Goal: Task Accomplishment & Management: Complete application form

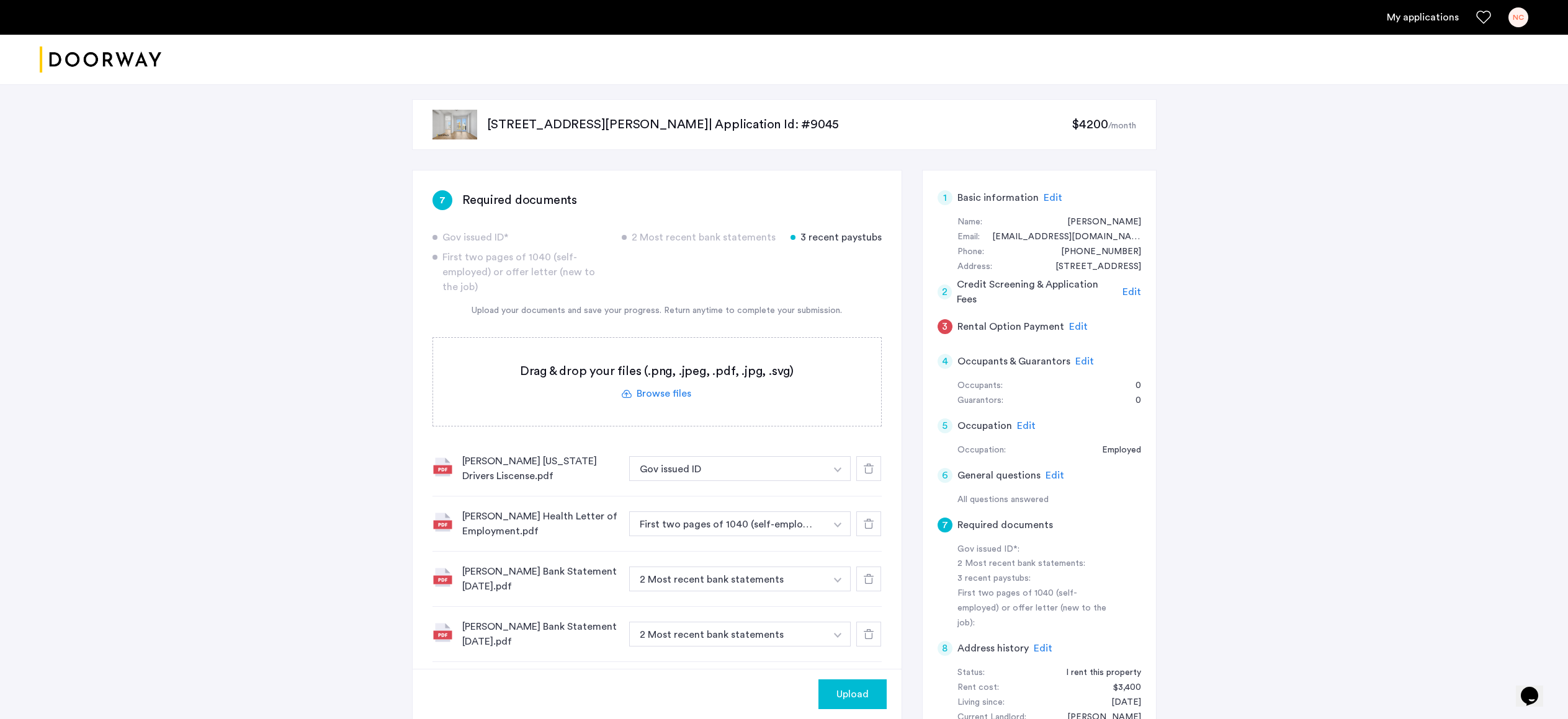
click at [1070, 328] on span "Edit" at bounding box center [1078, 326] width 19 height 10
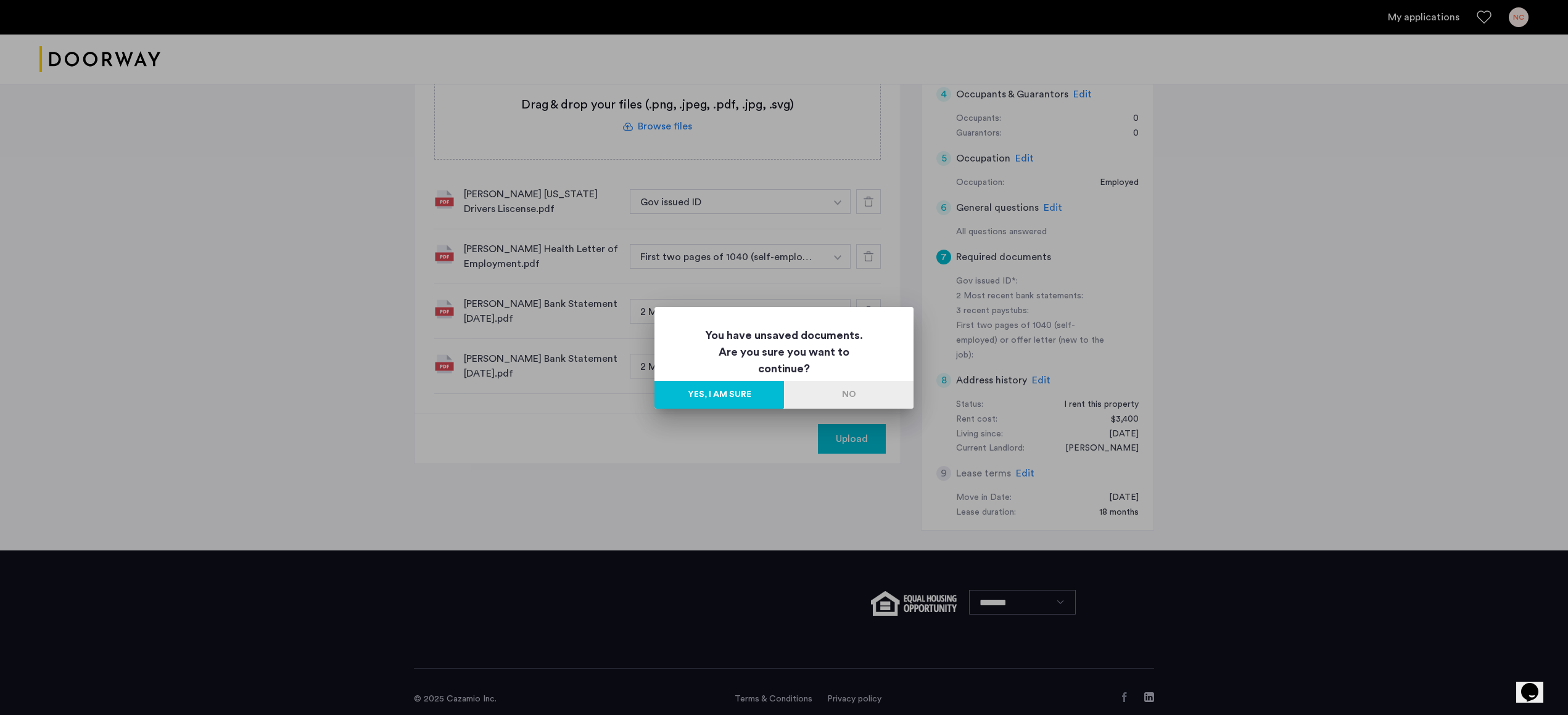
click at [835, 399] on button "No" at bounding box center [849, 394] width 130 height 27
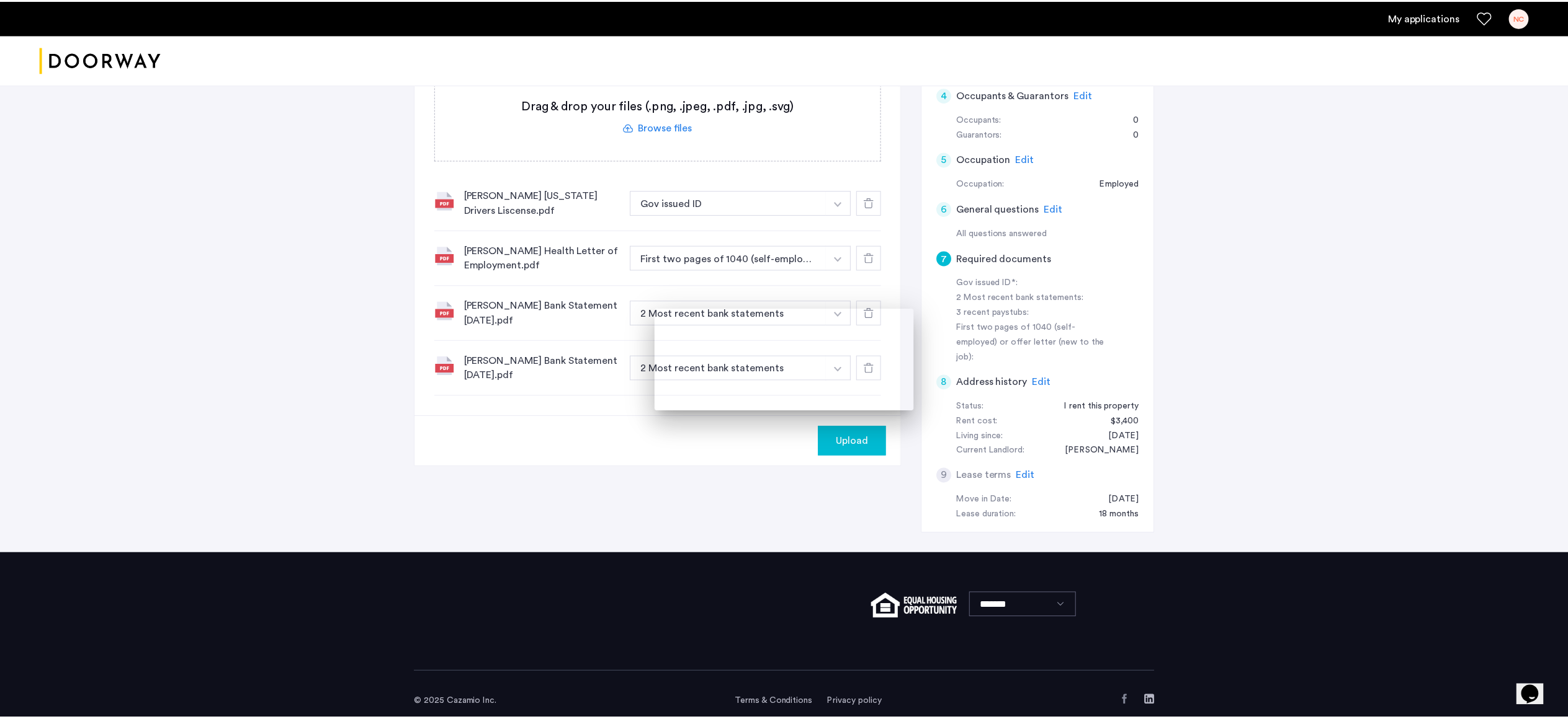
scroll to position [266, 0]
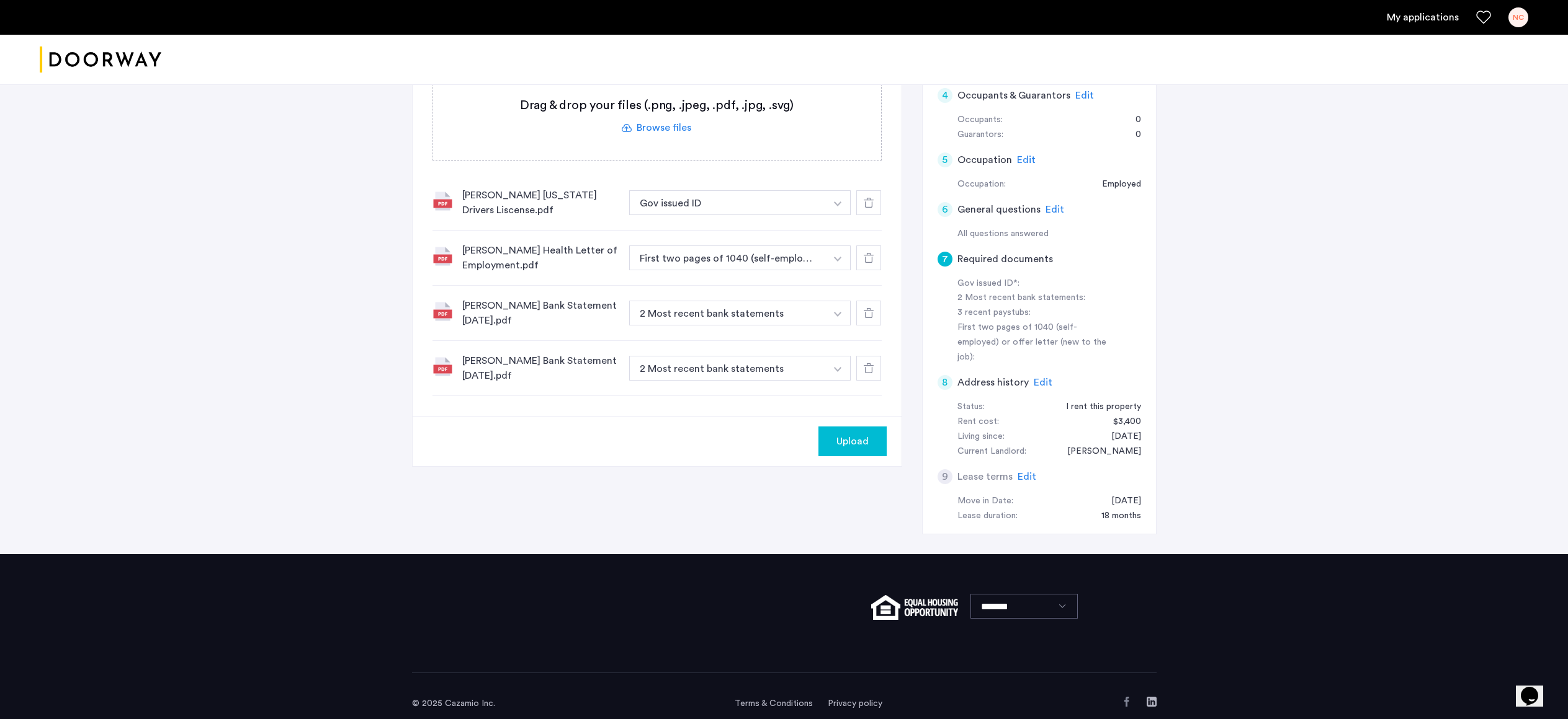
click at [847, 446] on span "Upload" at bounding box center [852, 441] width 32 height 15
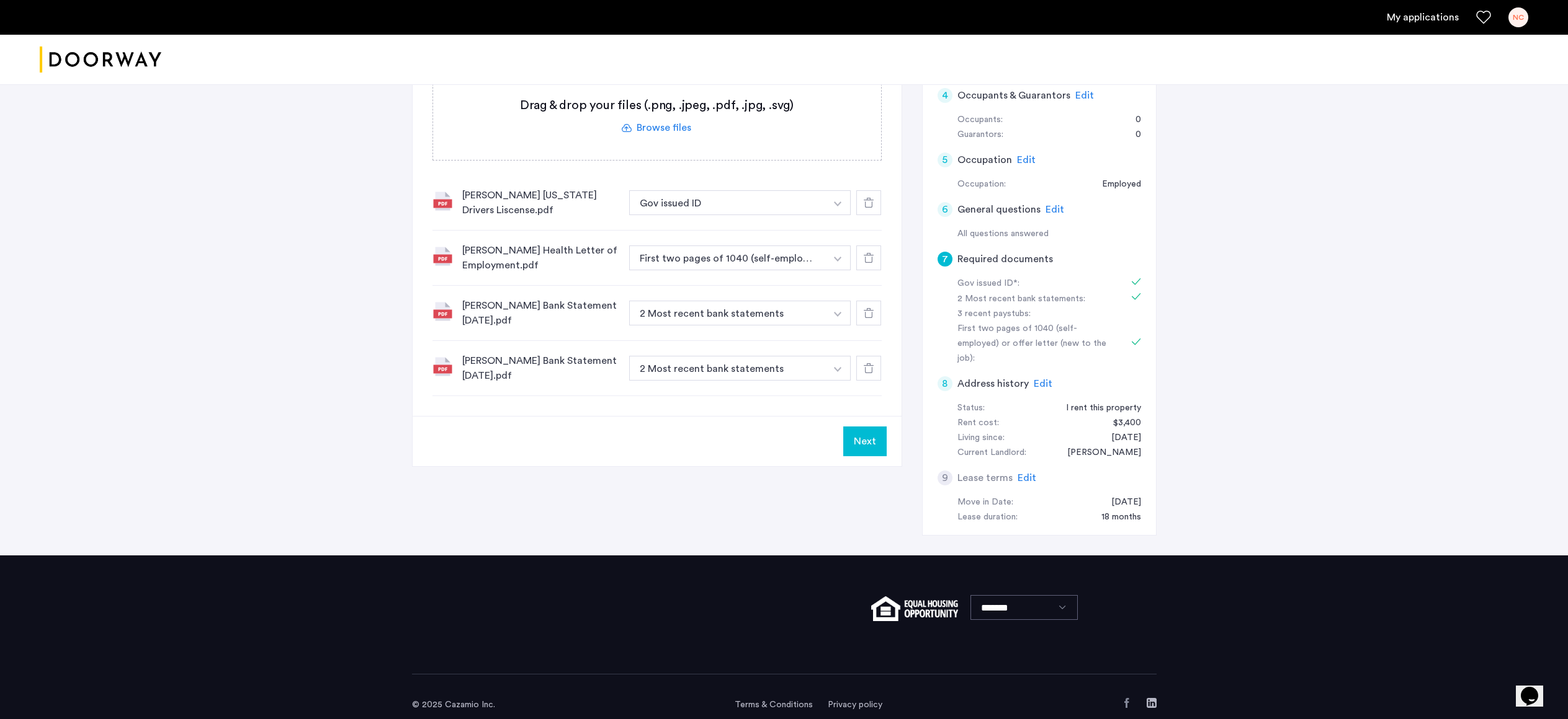
scroll to position [0, 0]
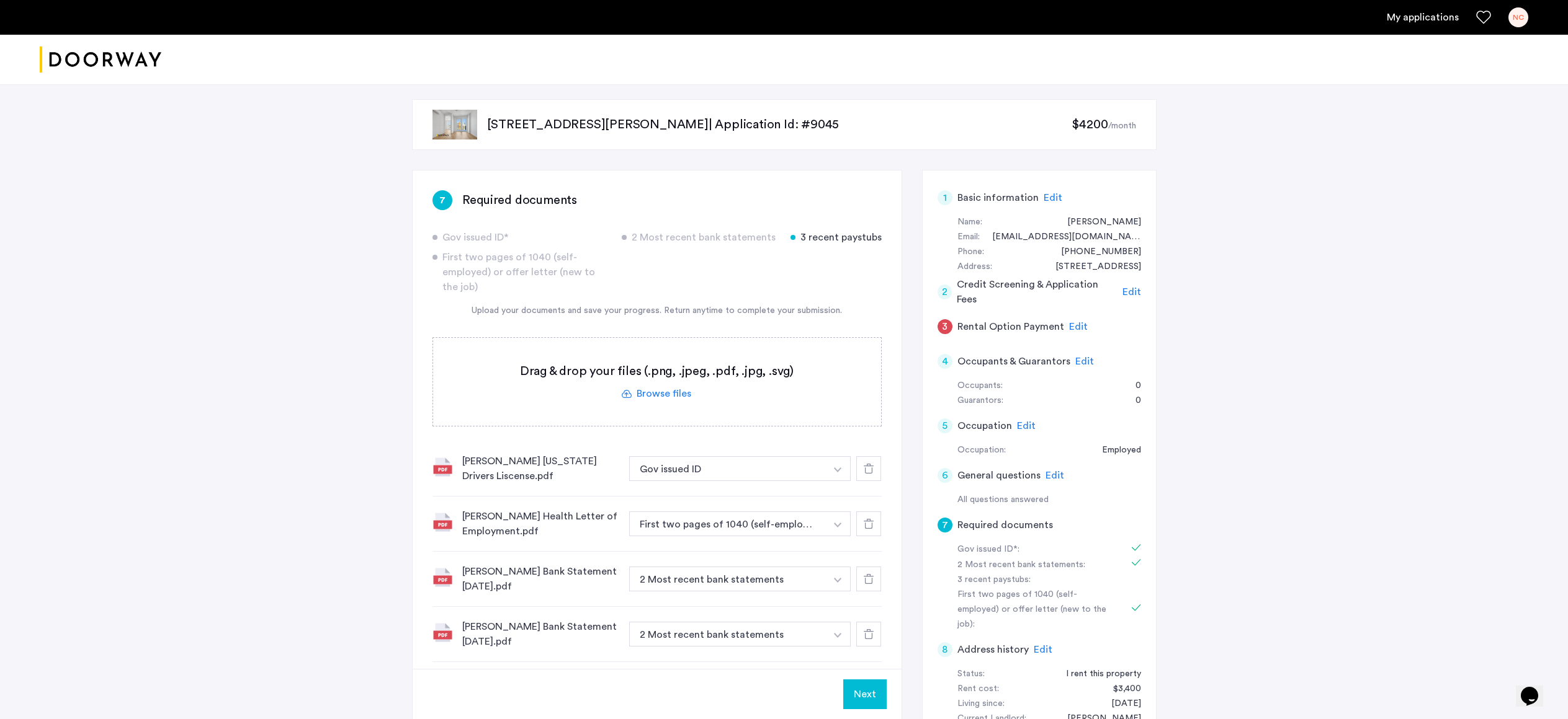
click at [1069, 326] on span "Edit" at bounding box center [1078, 326] width 19 height 10
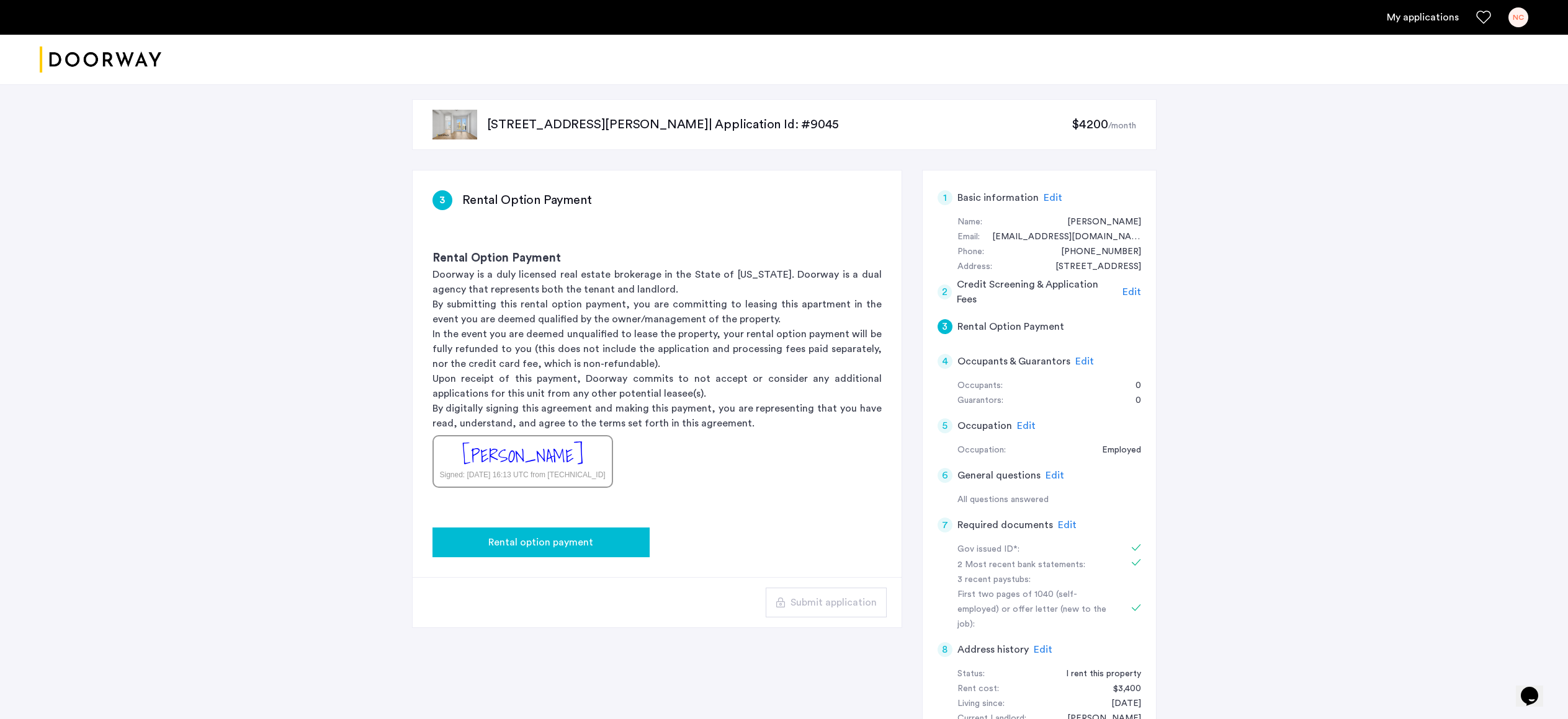
click at [579, 552] on button "Rental option payment" at bounding box center [541, 543] width 217 height 30
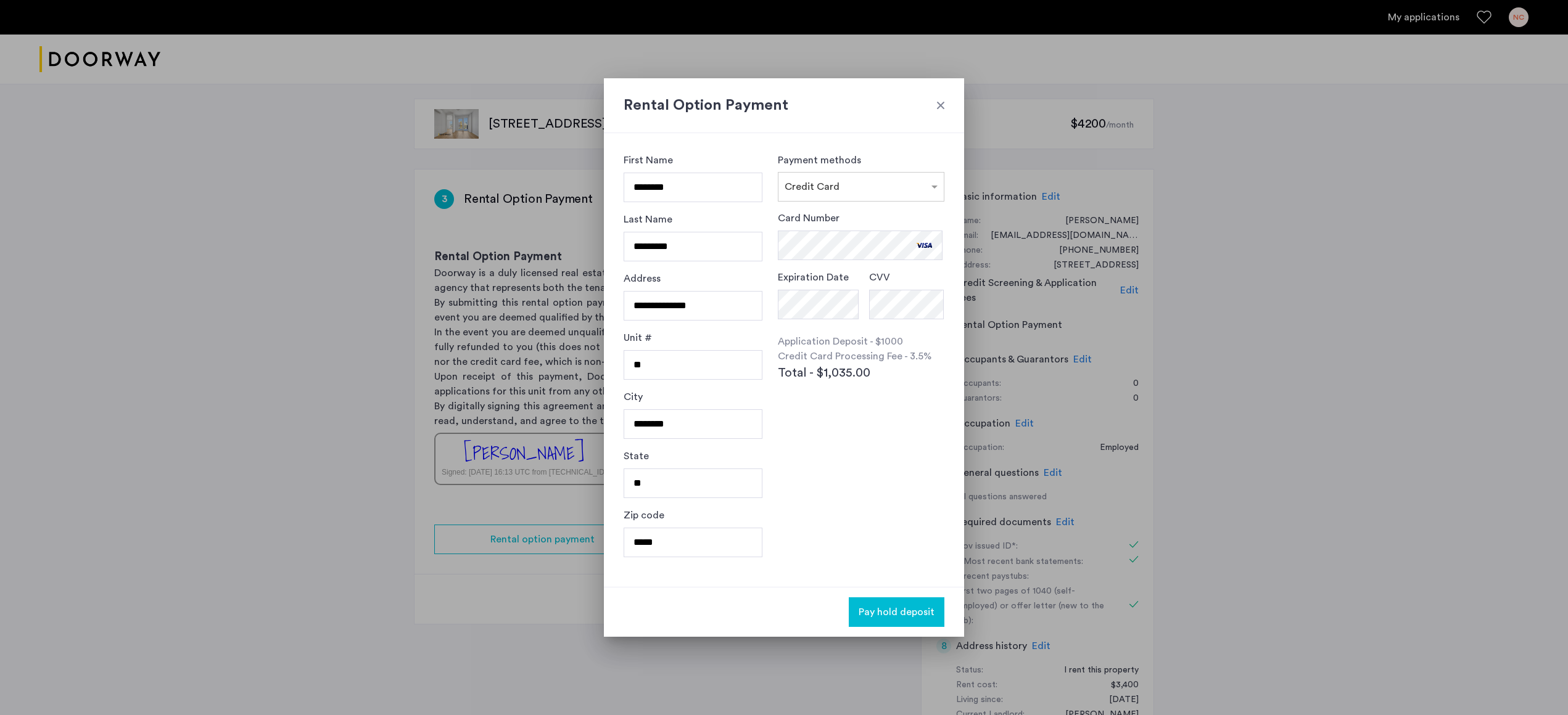
click at [907, 615] on span "Pay hold deposit" at bounding box center [897, 612] width 76 height 15
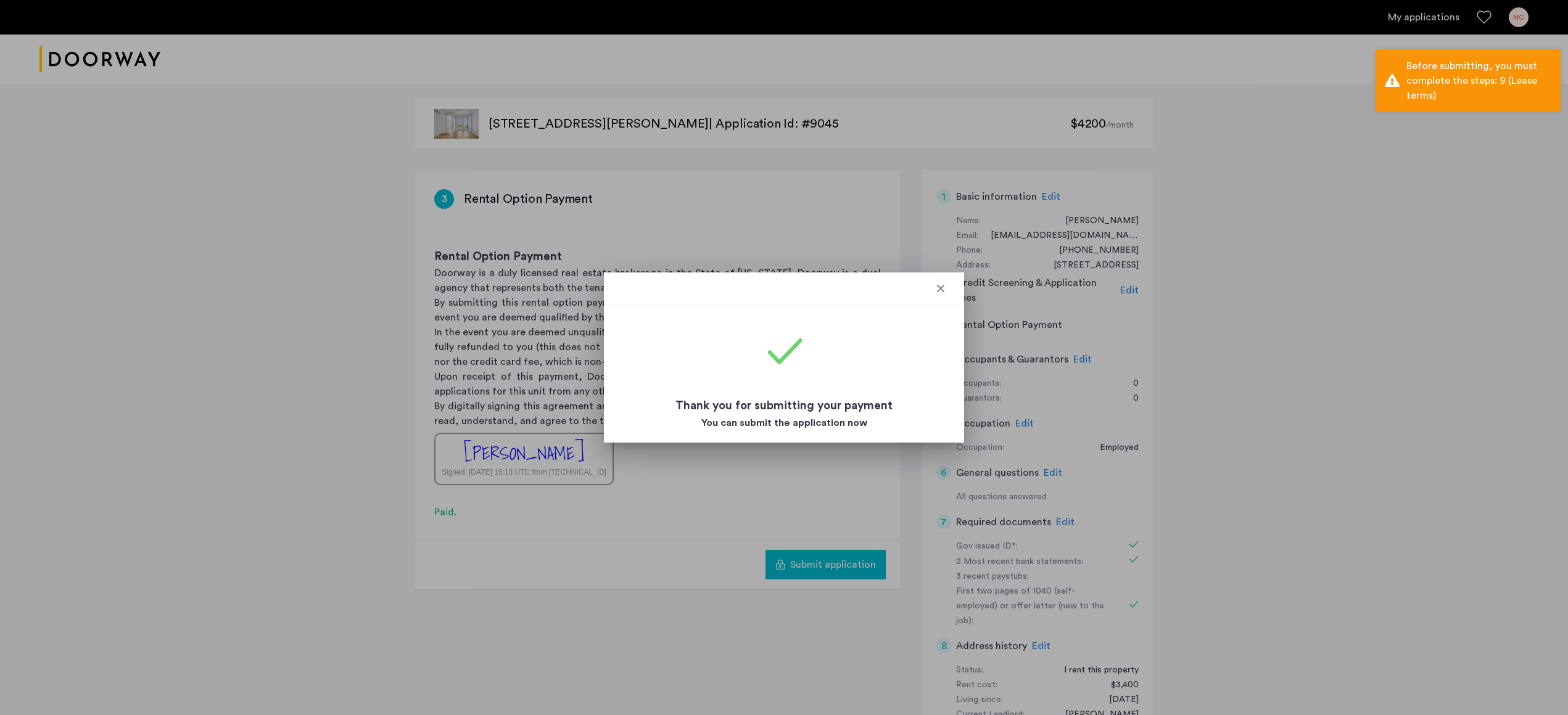
click at [941, 293] on div at bounding box center [940, 288] width 12 height 12
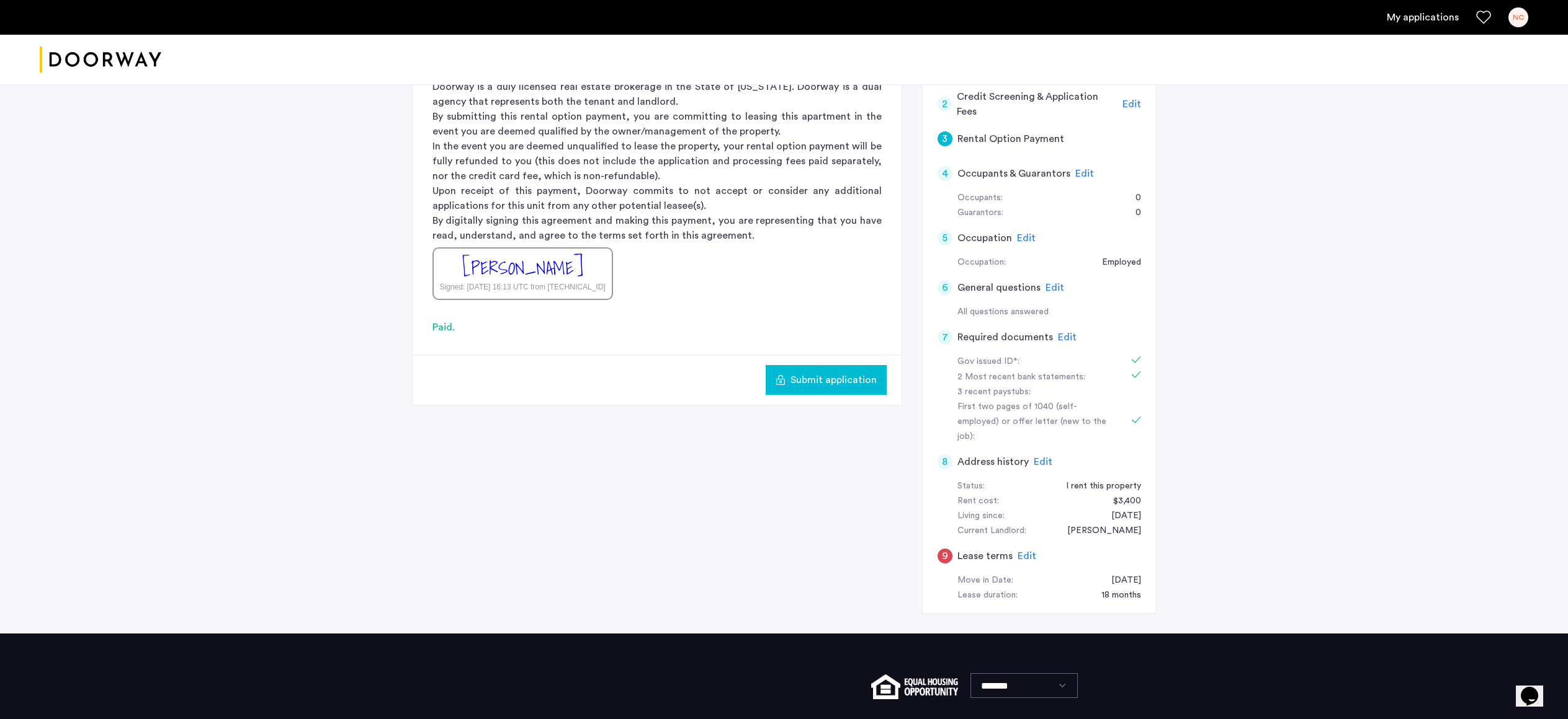
scroll to position [266, 0]
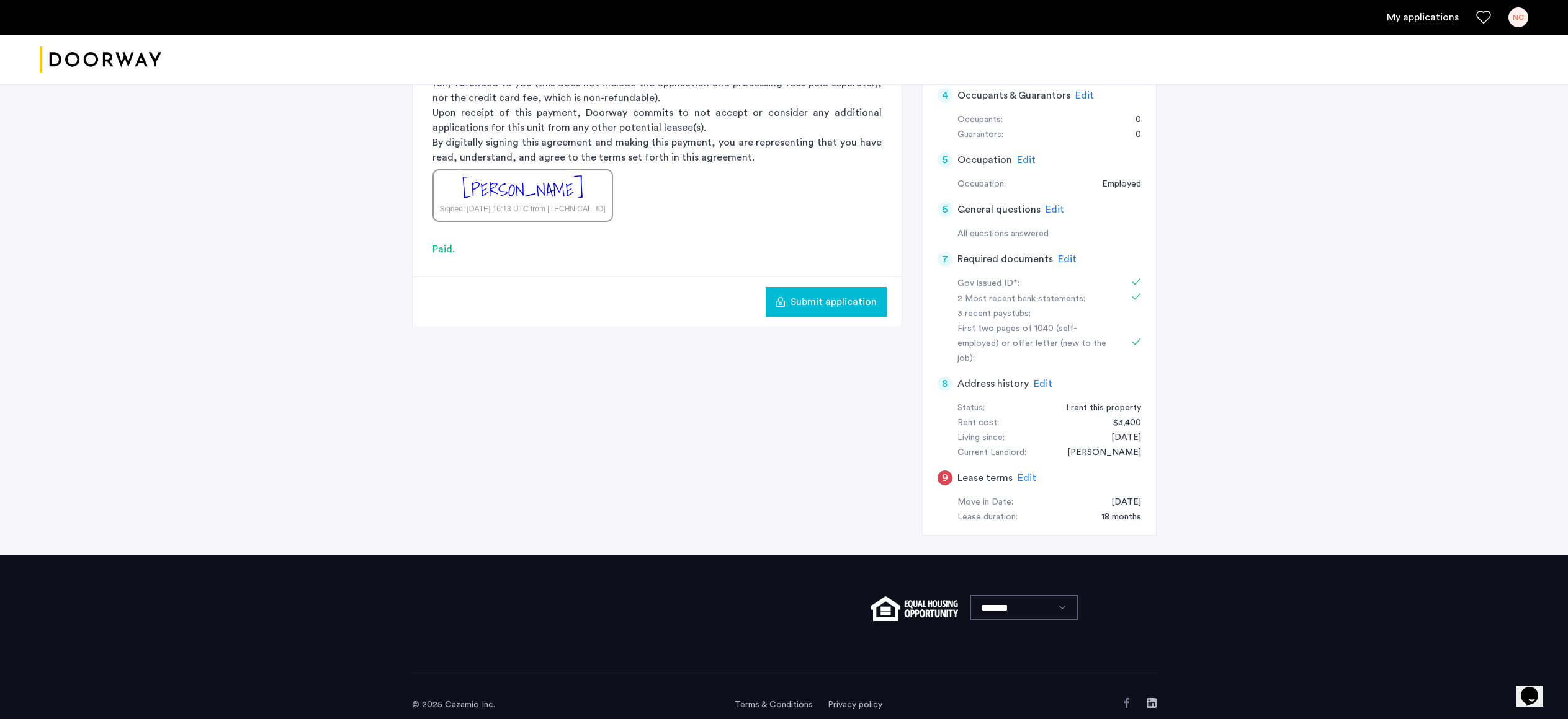
click at [1031, 473] on span "Edit" at bounding box center [1026, 478] width 19 height 10
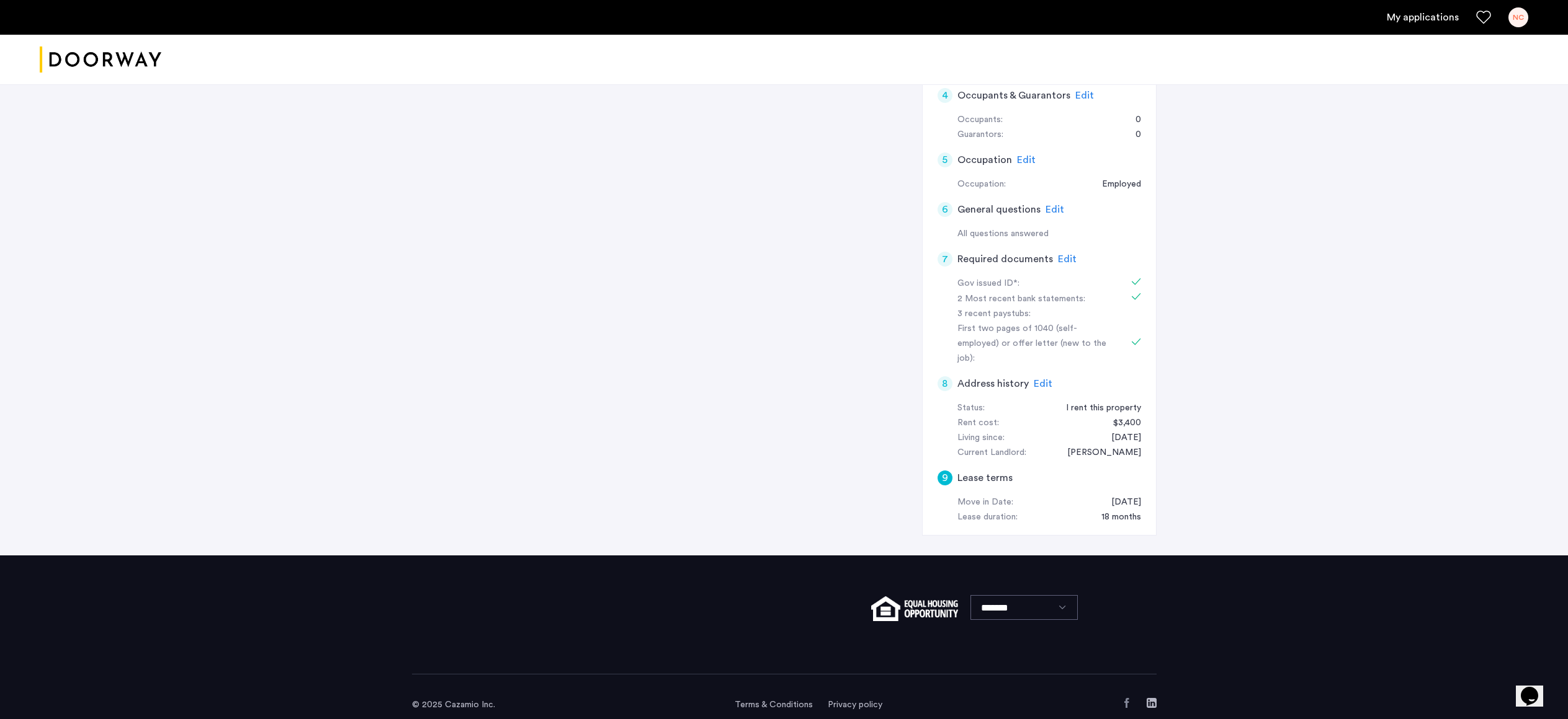
scroll to position [0, 0]
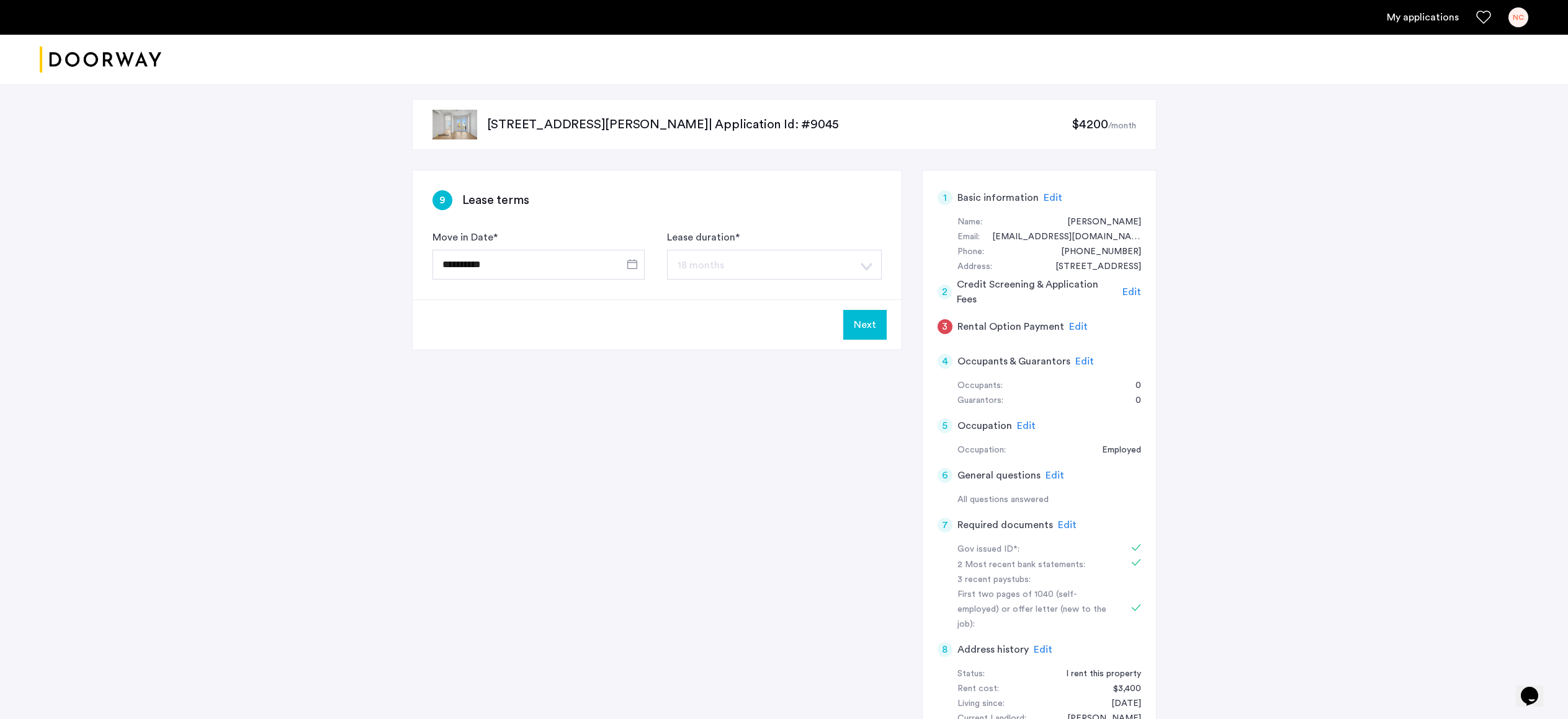
click at [871, 326] on button "Next" at bounding box center [865, 325] width 44 height 30
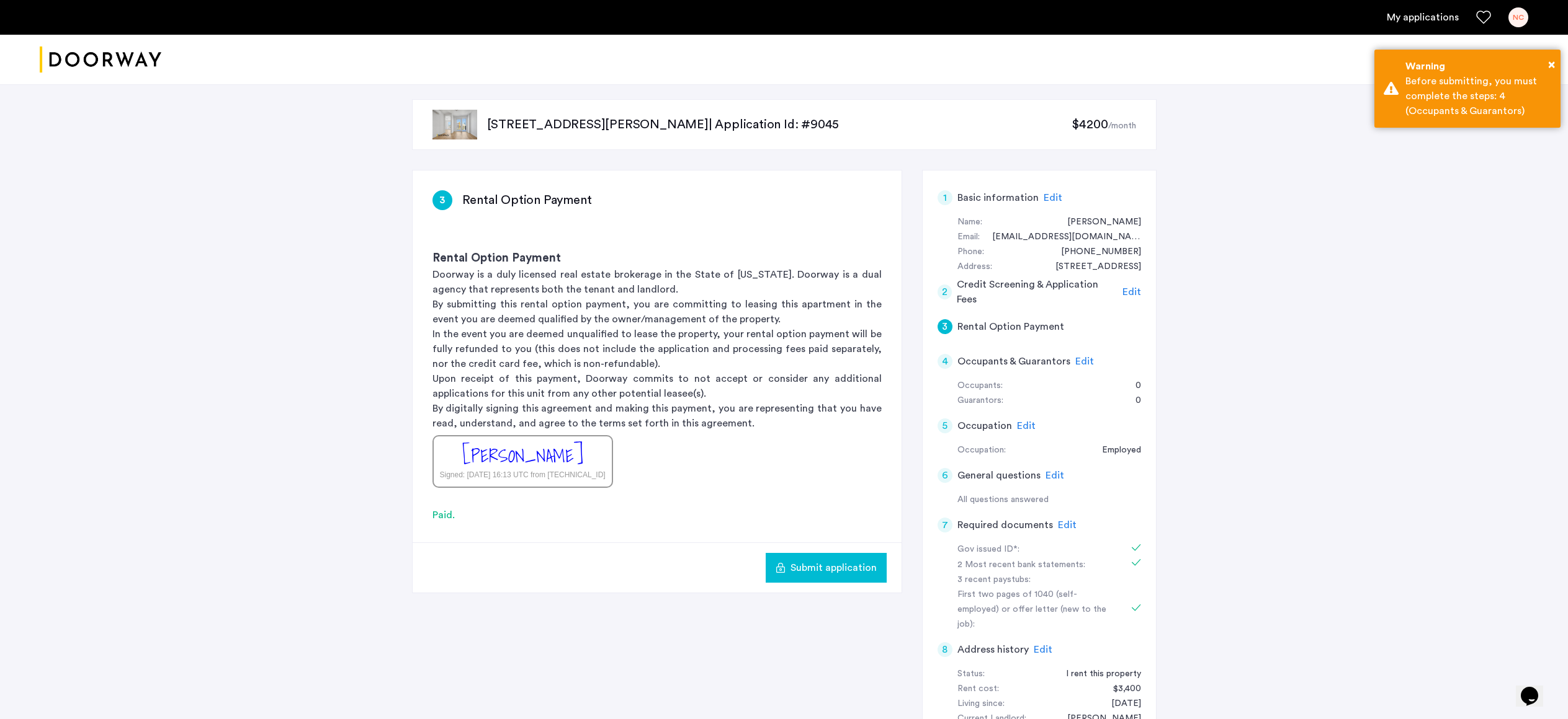
click at [843, 569] on span "Submit application" at bounding box center [834, 568] width 86 height 15
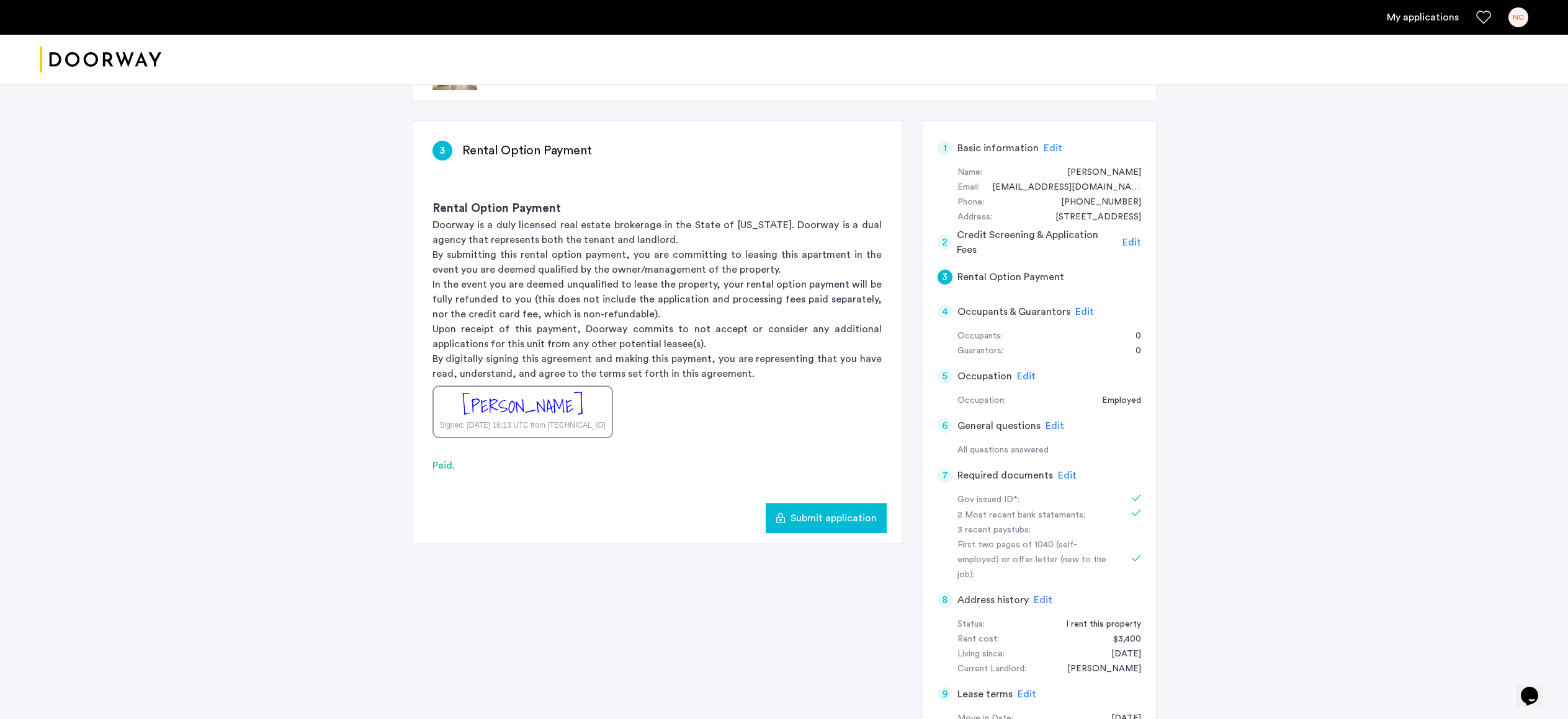
scroll to position [143, 0]
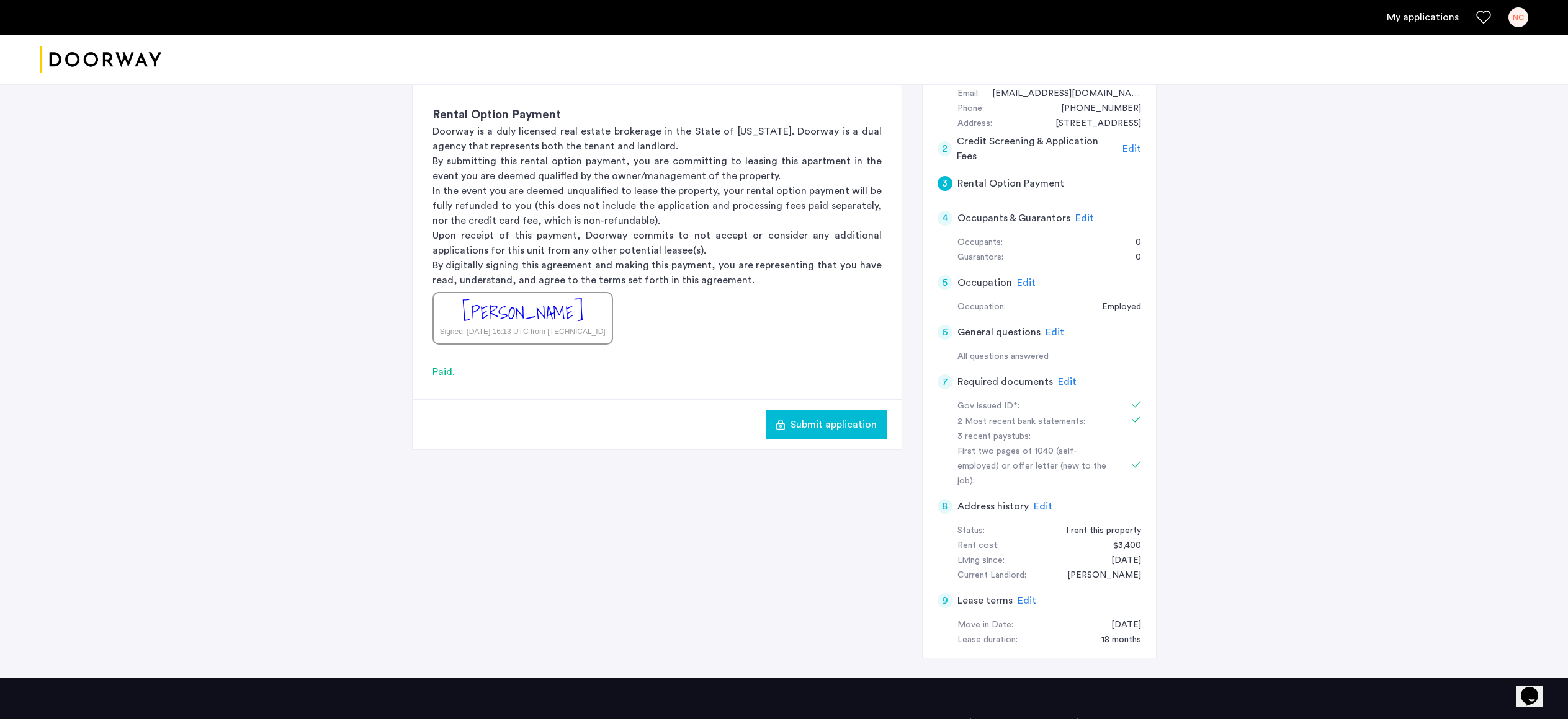
click at [1076, 218] on span "Edit" at bounding box center [1084, 218] width 19 height 10
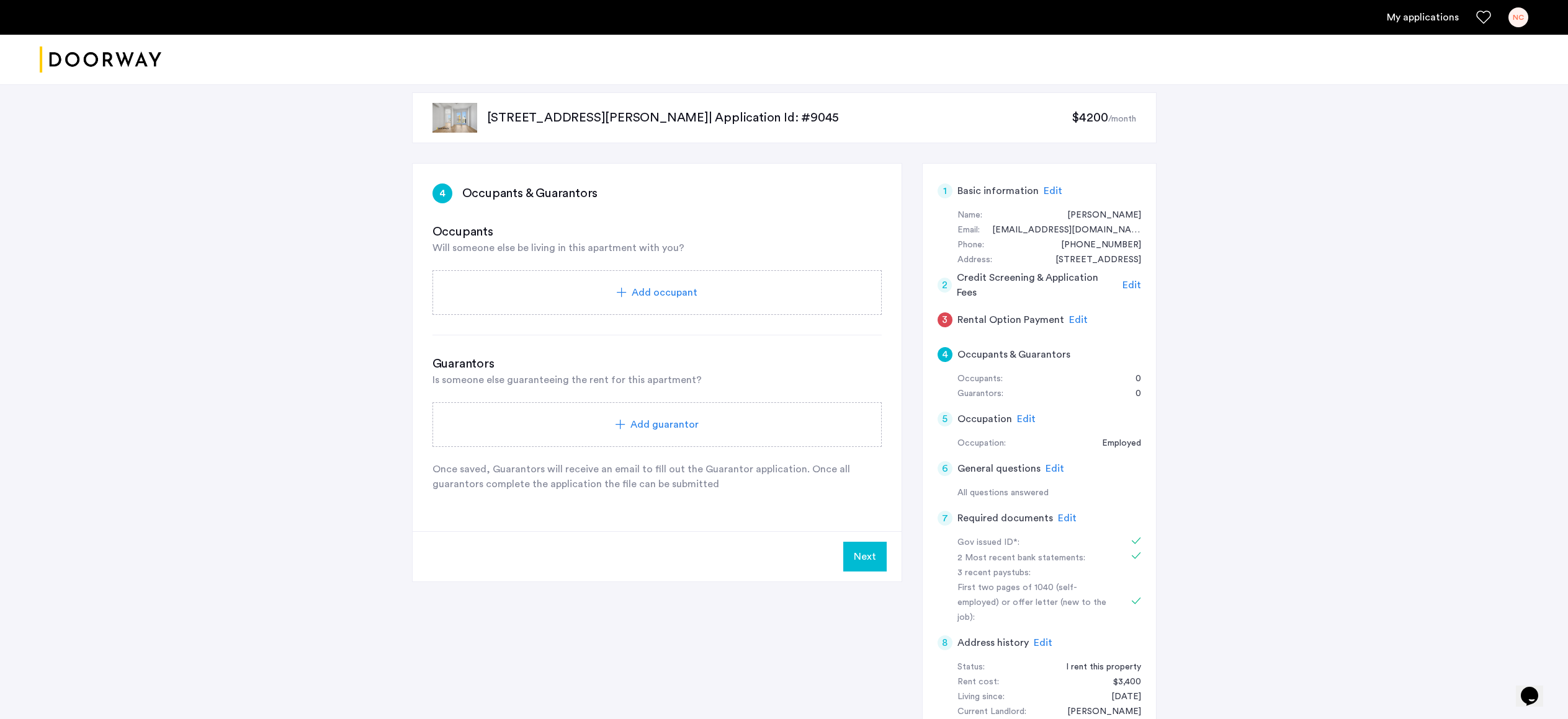
scroll to position [0, 0]
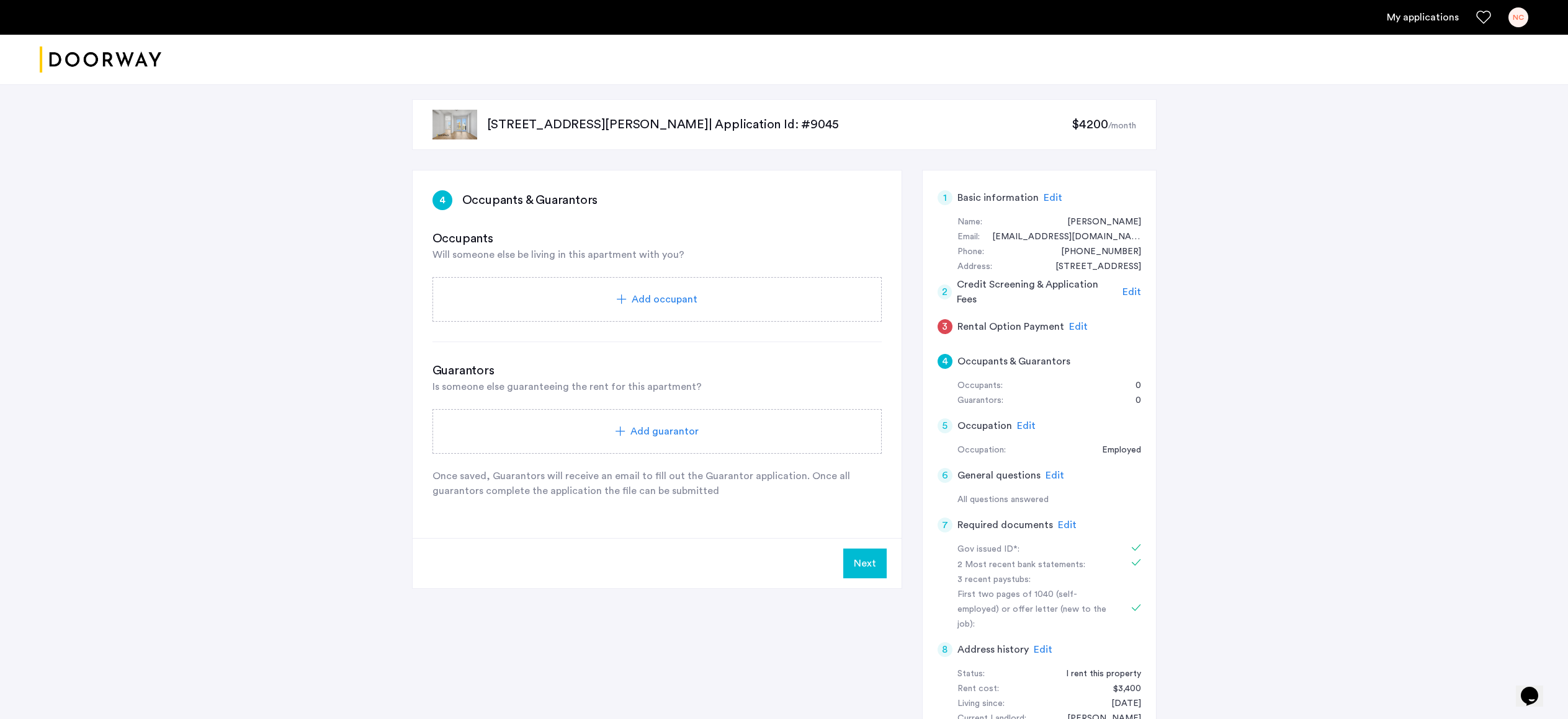
click at [864, 575] on button "Next" at bounding box center [865, 563] width 44 height 30
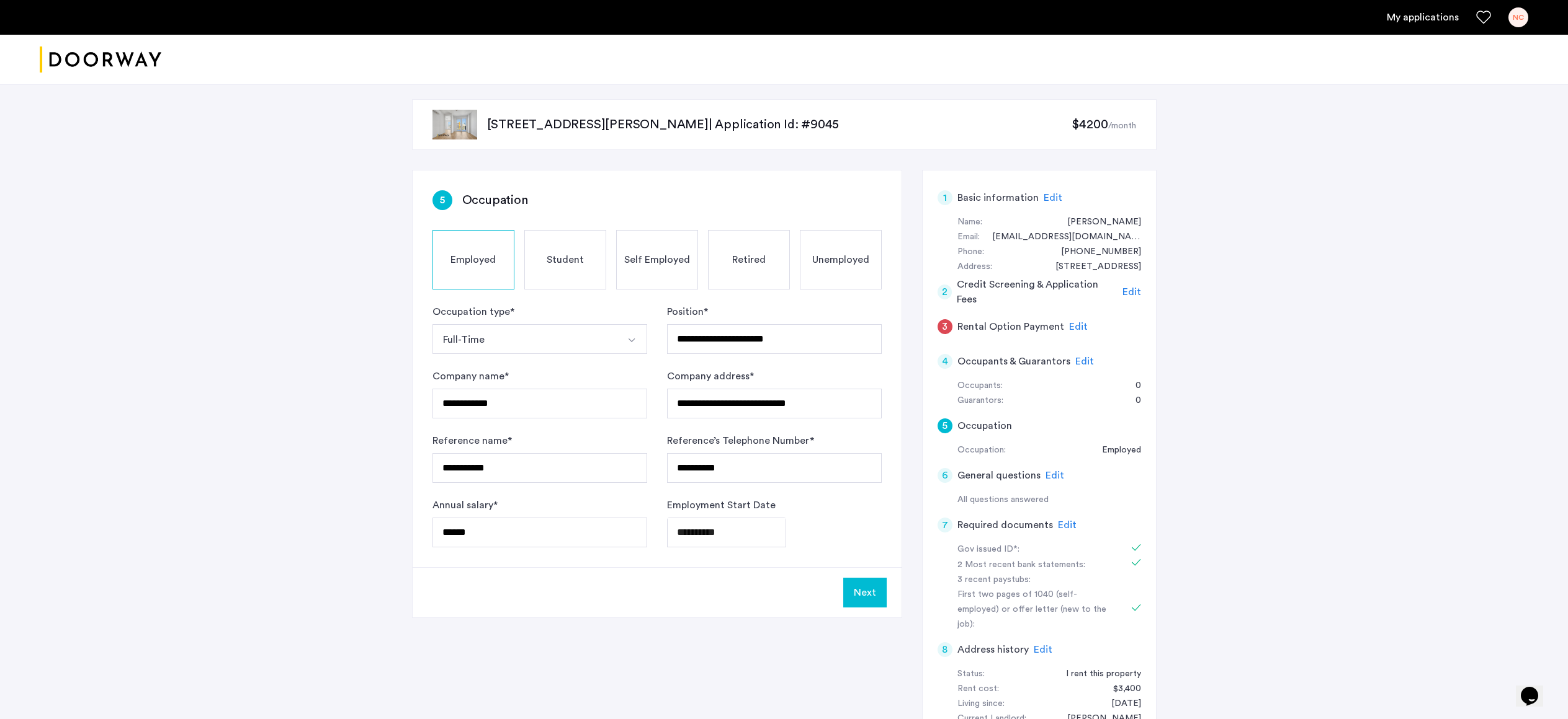
scroll to position [266, 0]
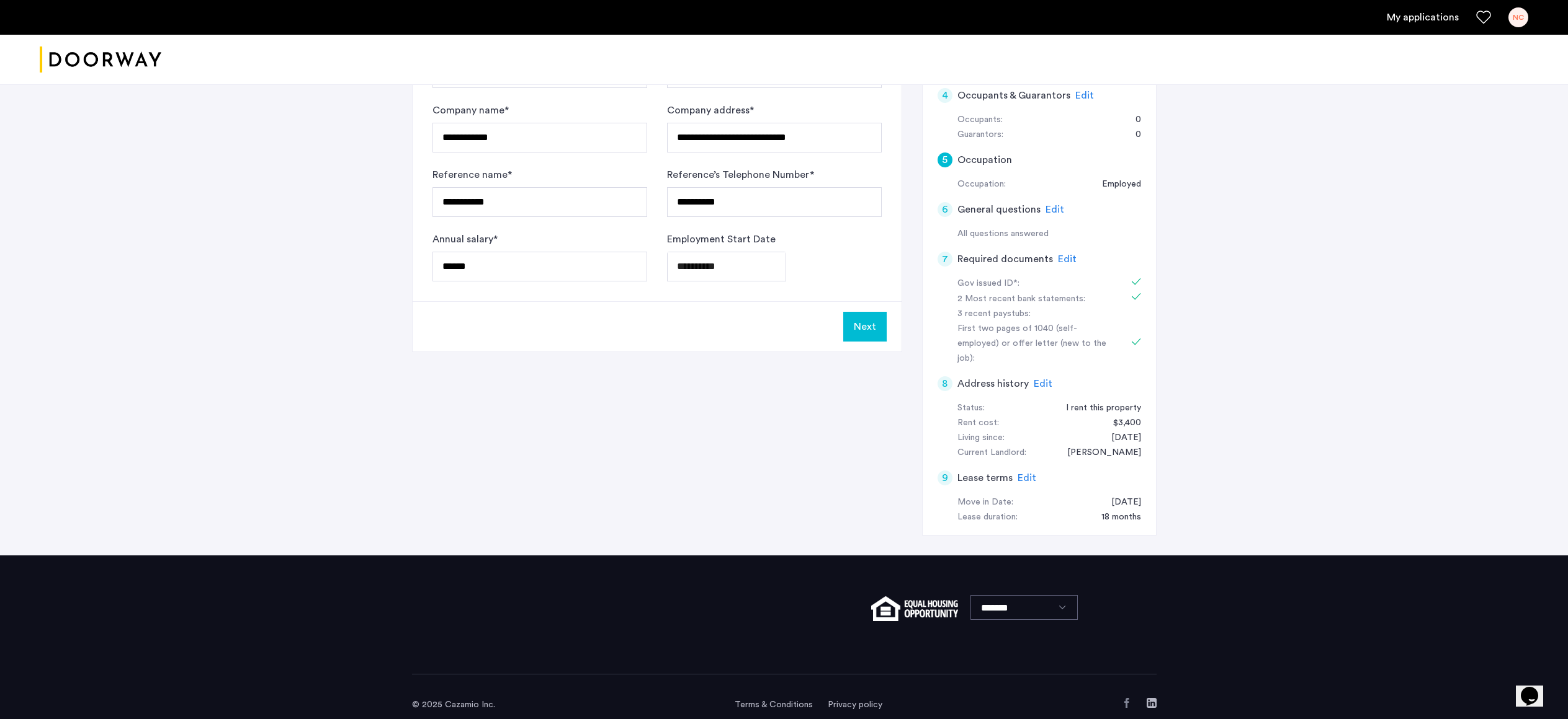
click at [873, 328] on button "Next" at bounding box center [865, 326] width 44 height 30
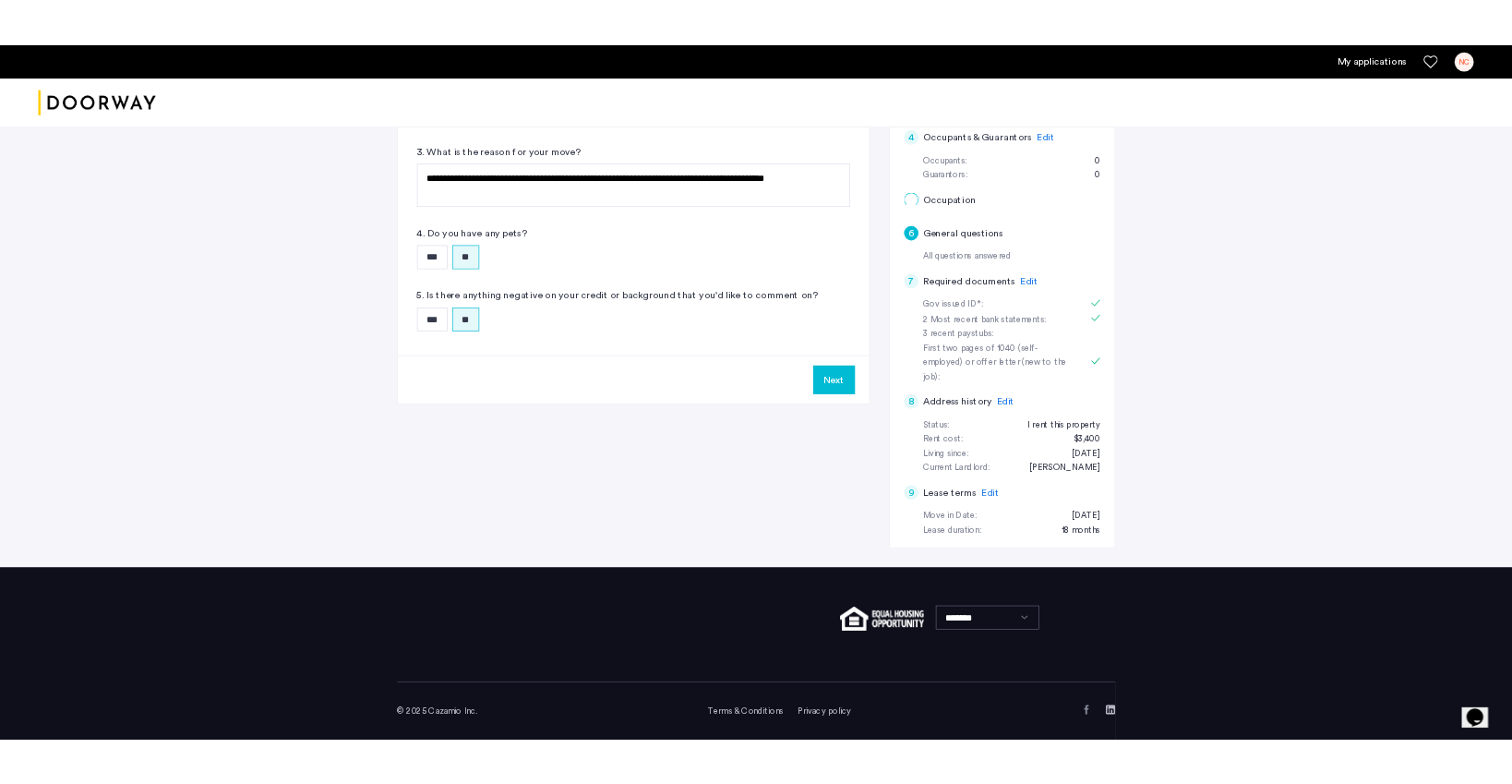
scroll to position [0, 0]
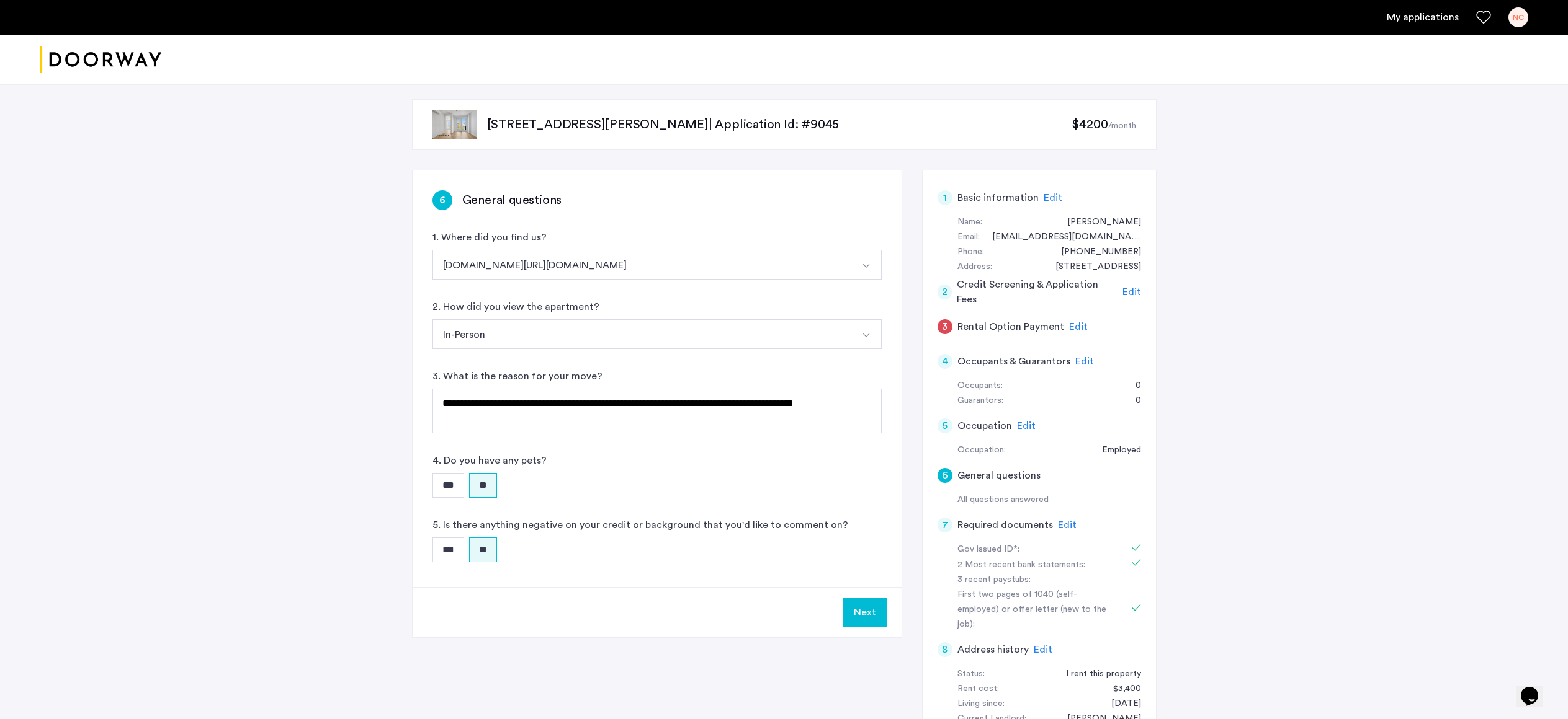
click at [871, 608] on button "Next" at bounding box center [865, 613] width 44 height 30
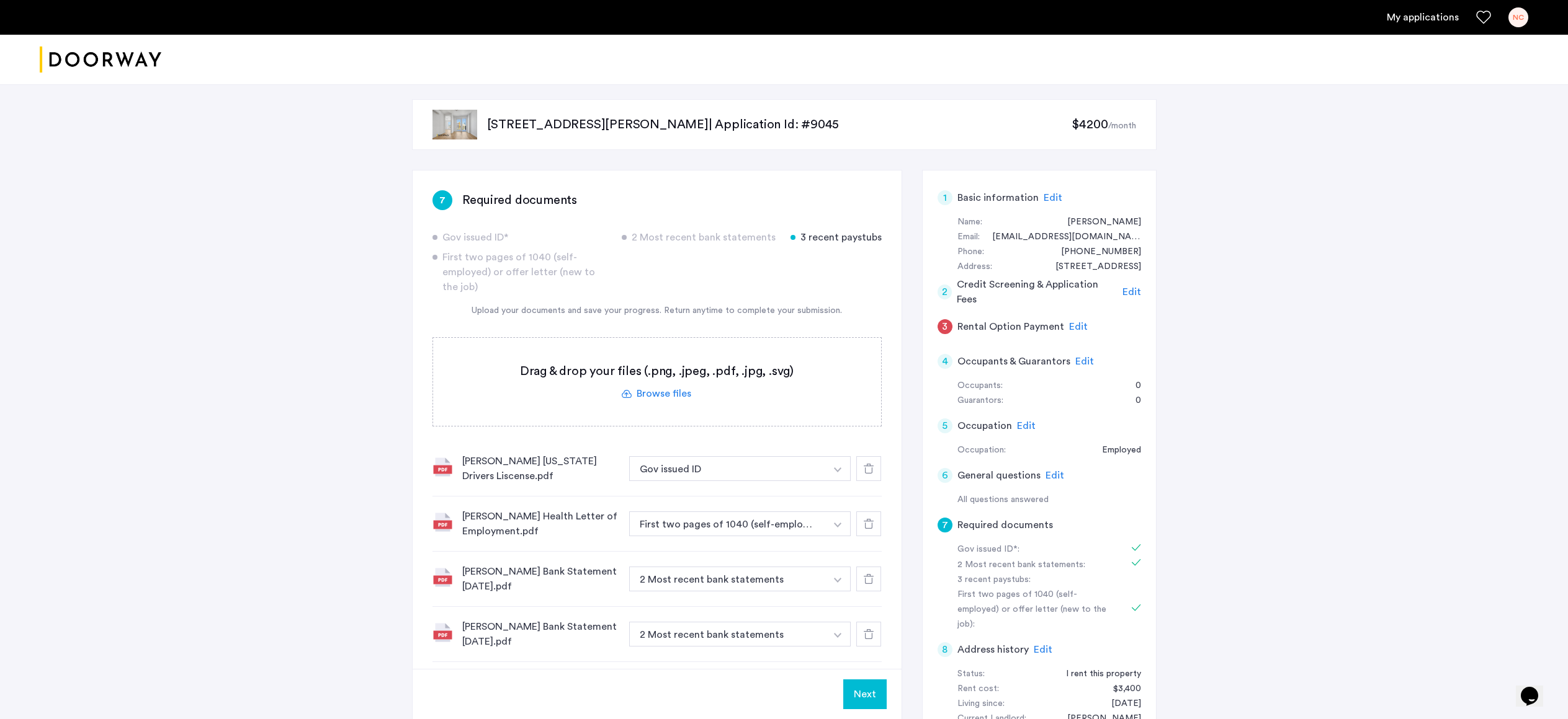
click at [870, 692] on button "Next" at bounding box center [865, 694] width 44 height 30
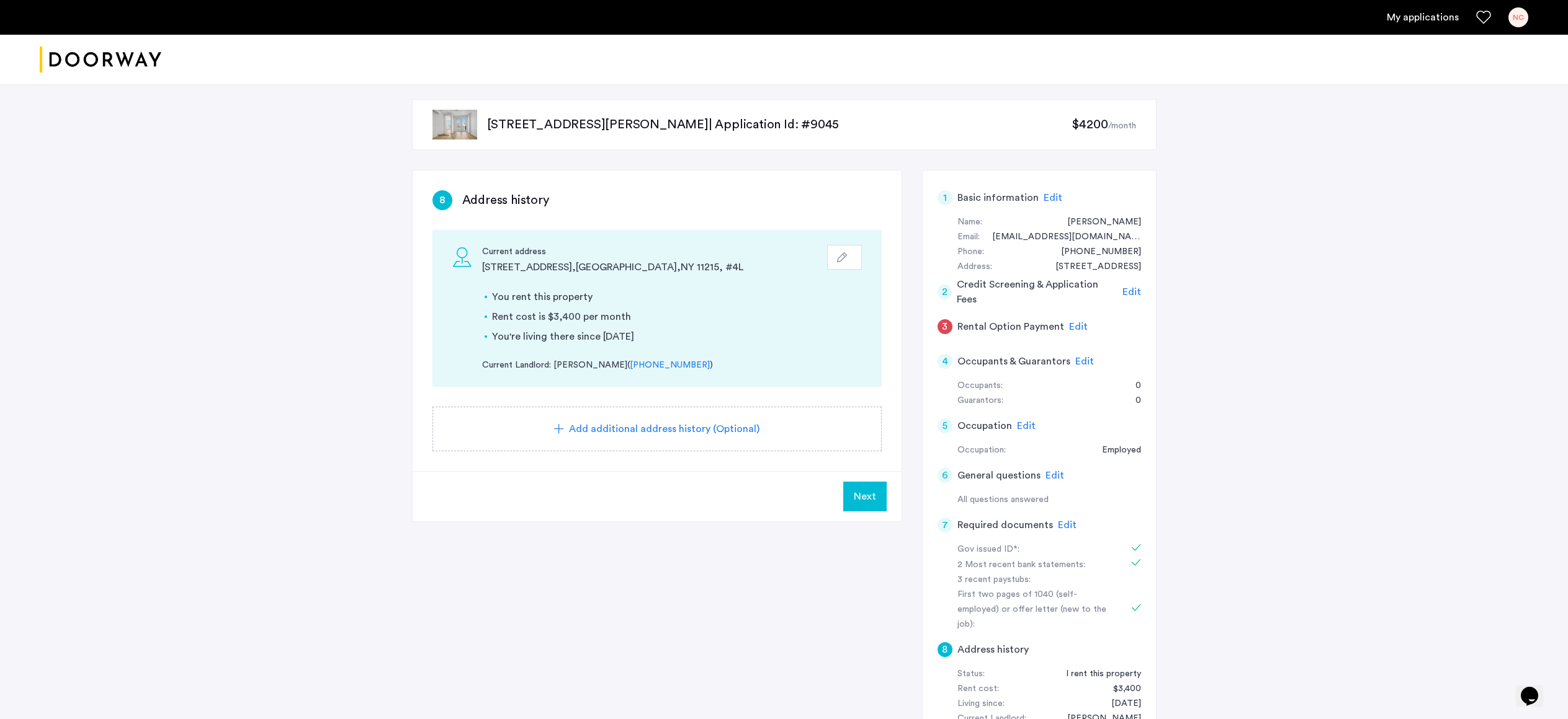
click at [878, 504] on button "Next" at bounding box center [865, 496] width 44 height 30
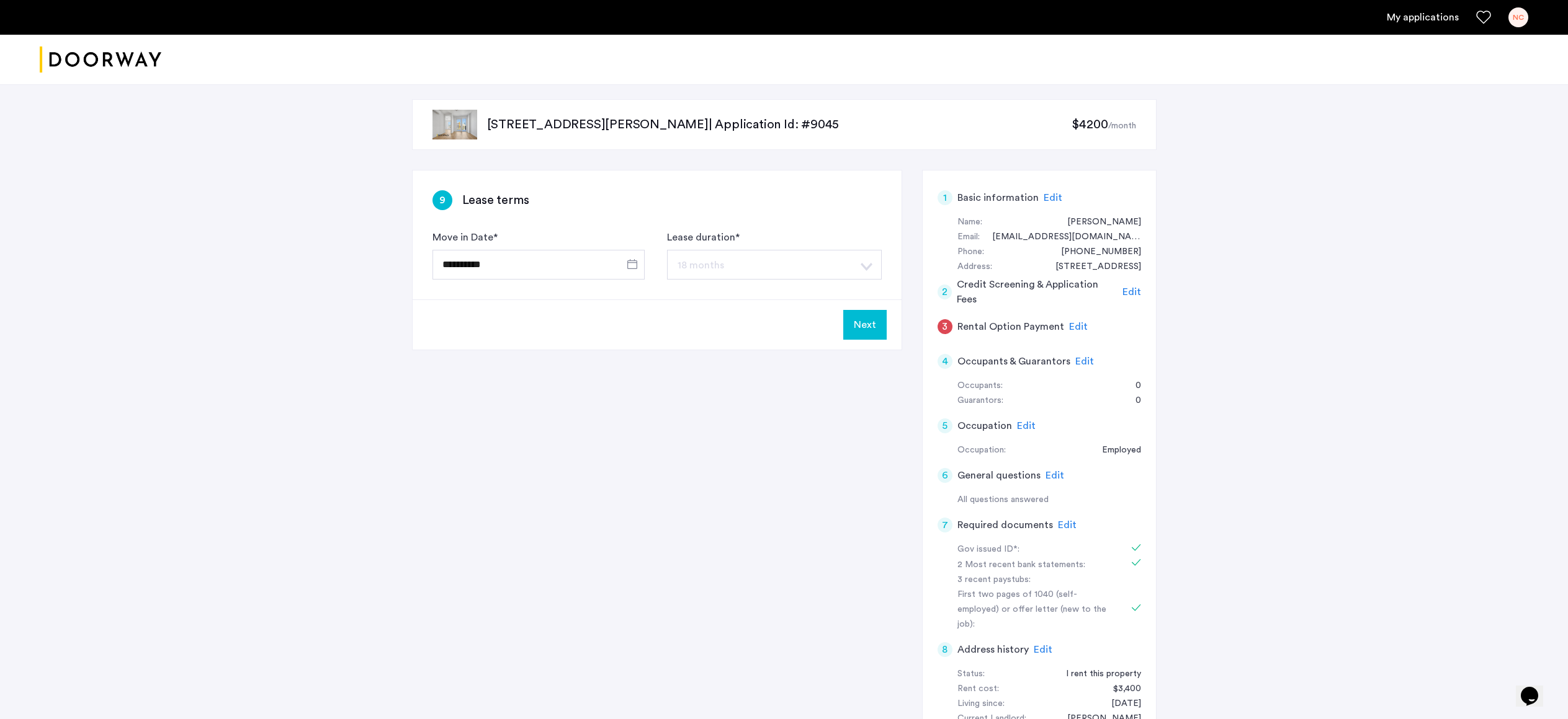
click at [879, 334] on button "Next" at bounding box center [865, 325] width 44 height 30
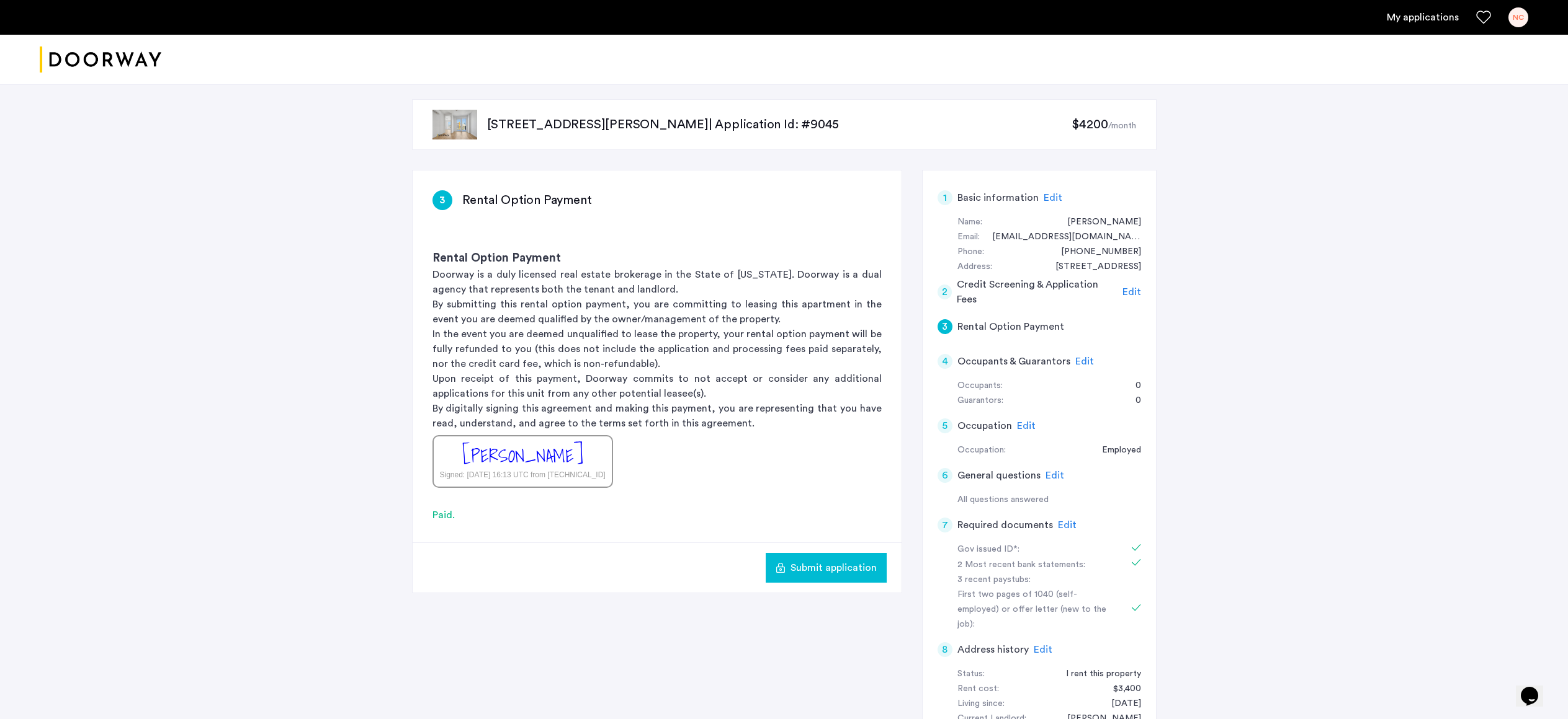
click at [843, 569] on span "Submit application" at bounding box center [834, 568] width 86 height 15
